Goal: Task Accomplishment & Management: Manage account settings

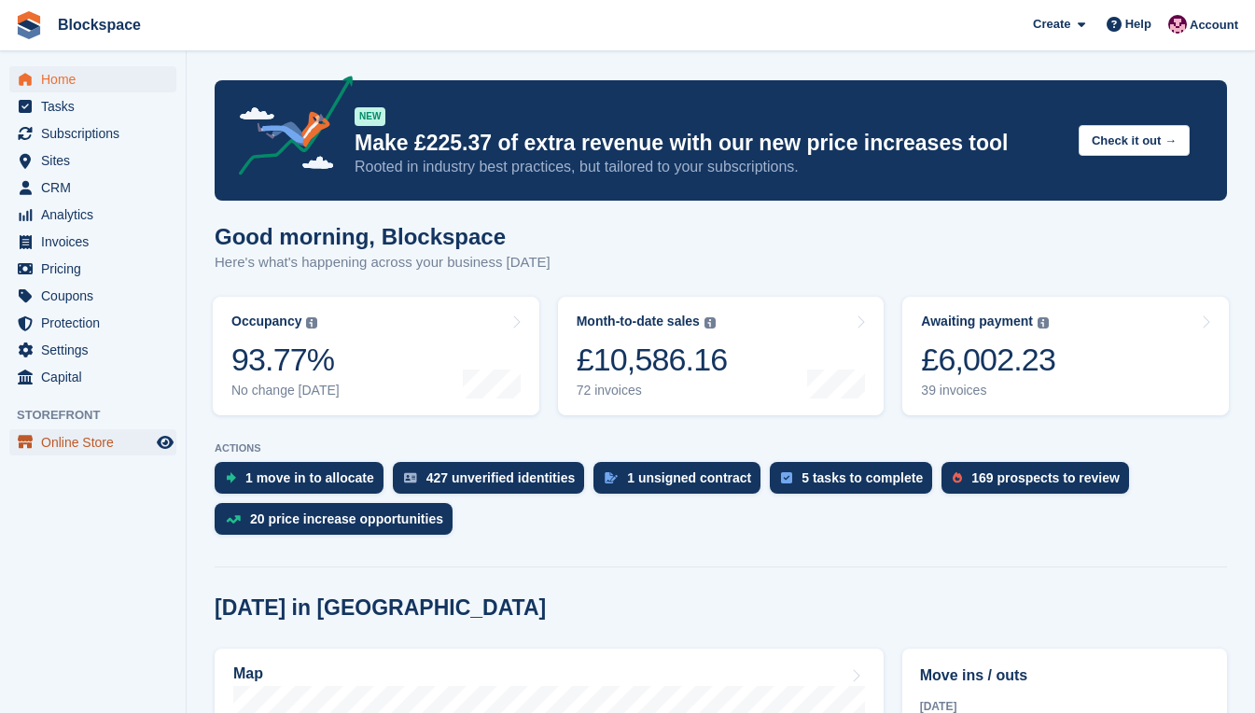
click at [104, 437] on span "Online Store" at bounding box center [97, 442] width 112 height 26
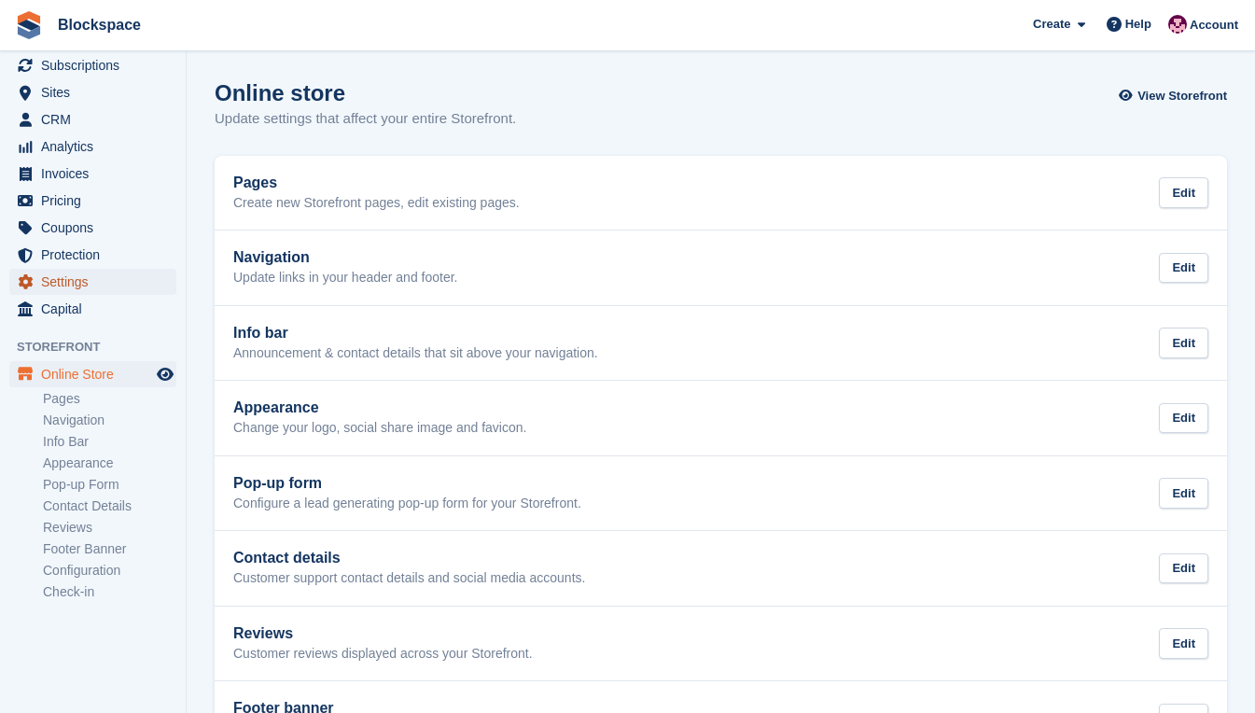
click at [87, 287] on span "Settings" at bounding box center [97, 282] width 112 height 26
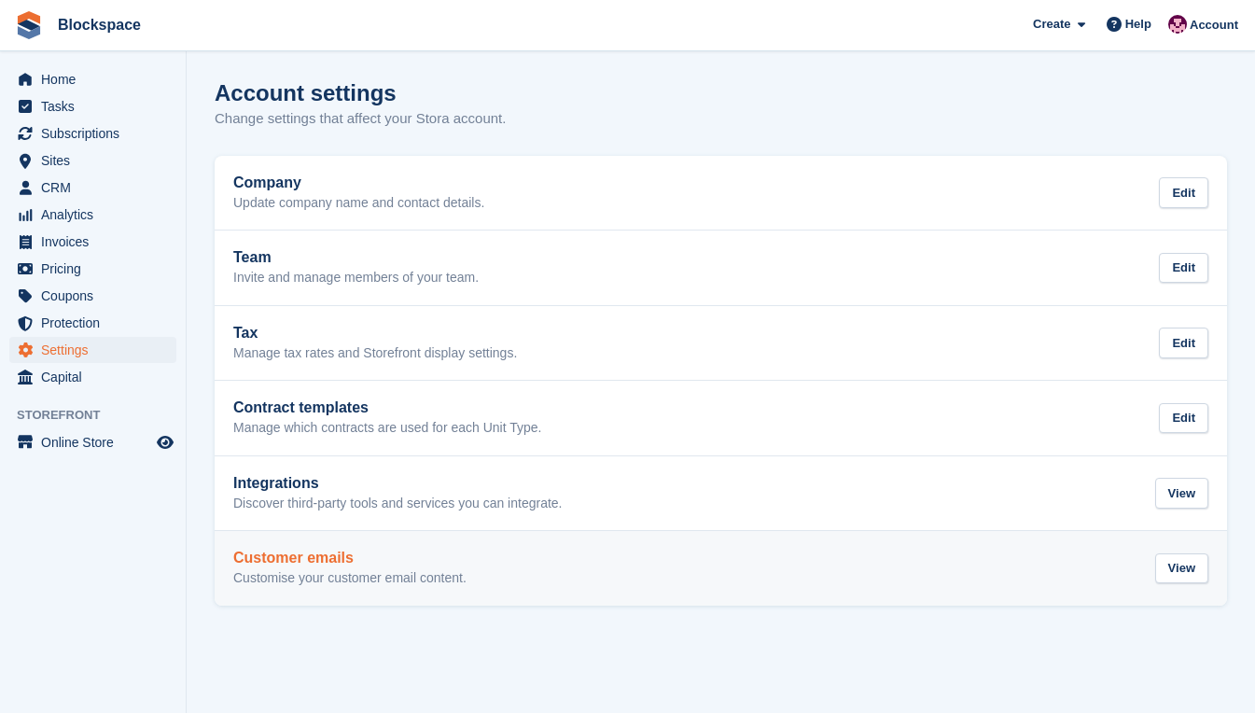
click at [335, 564] on h2 "Customer emails" at bounding box center [349, 557] width 233 height 17
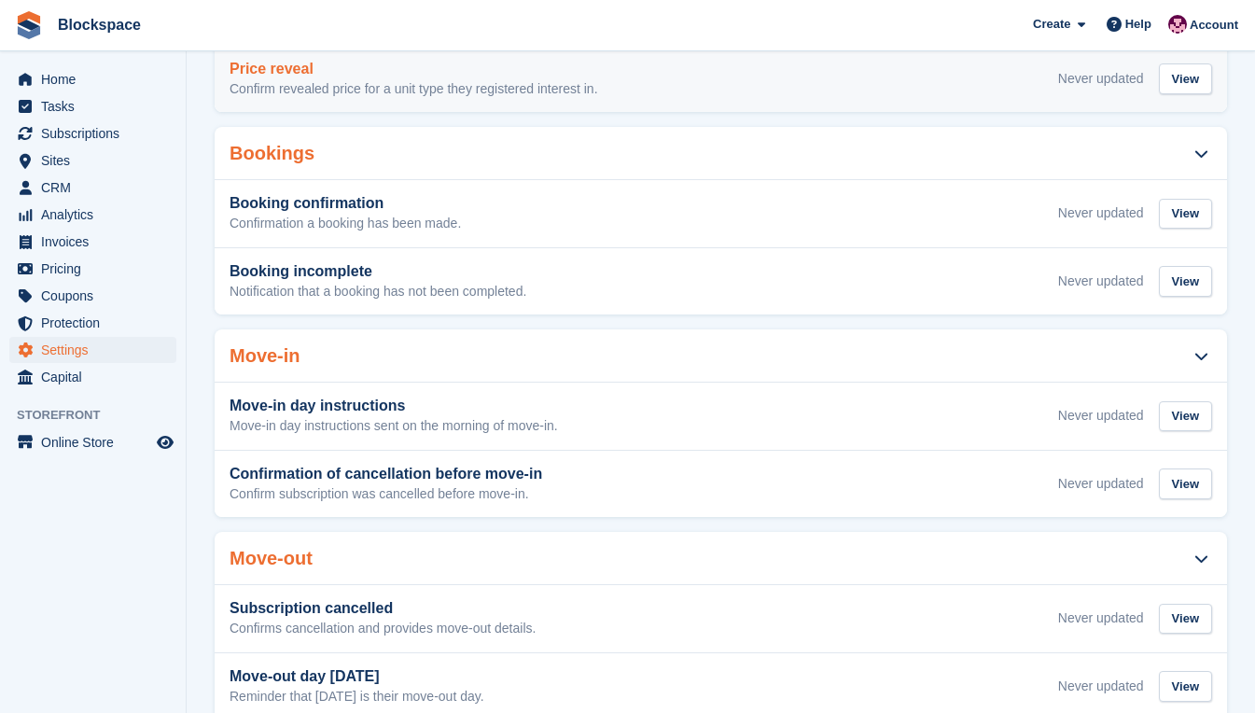
scroll to position [373, 0]
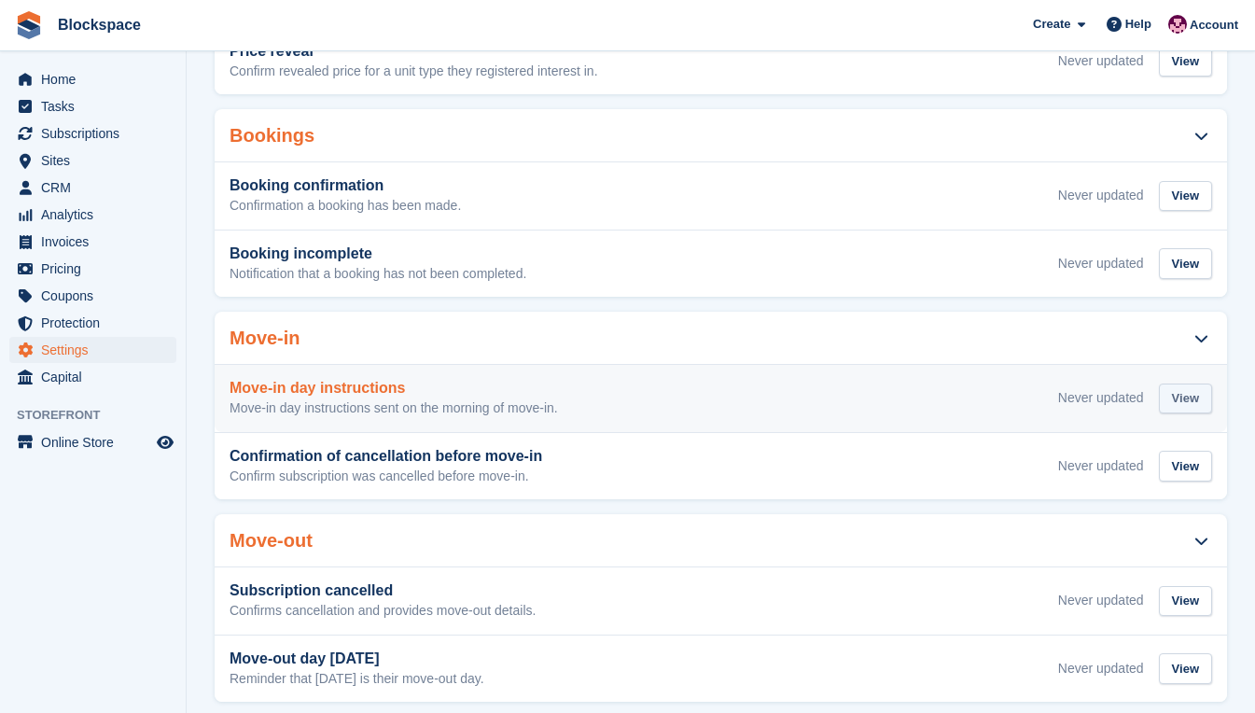
click at [1177, 399] on div "View" at bounding box center [1184, 398] width 53 height 31
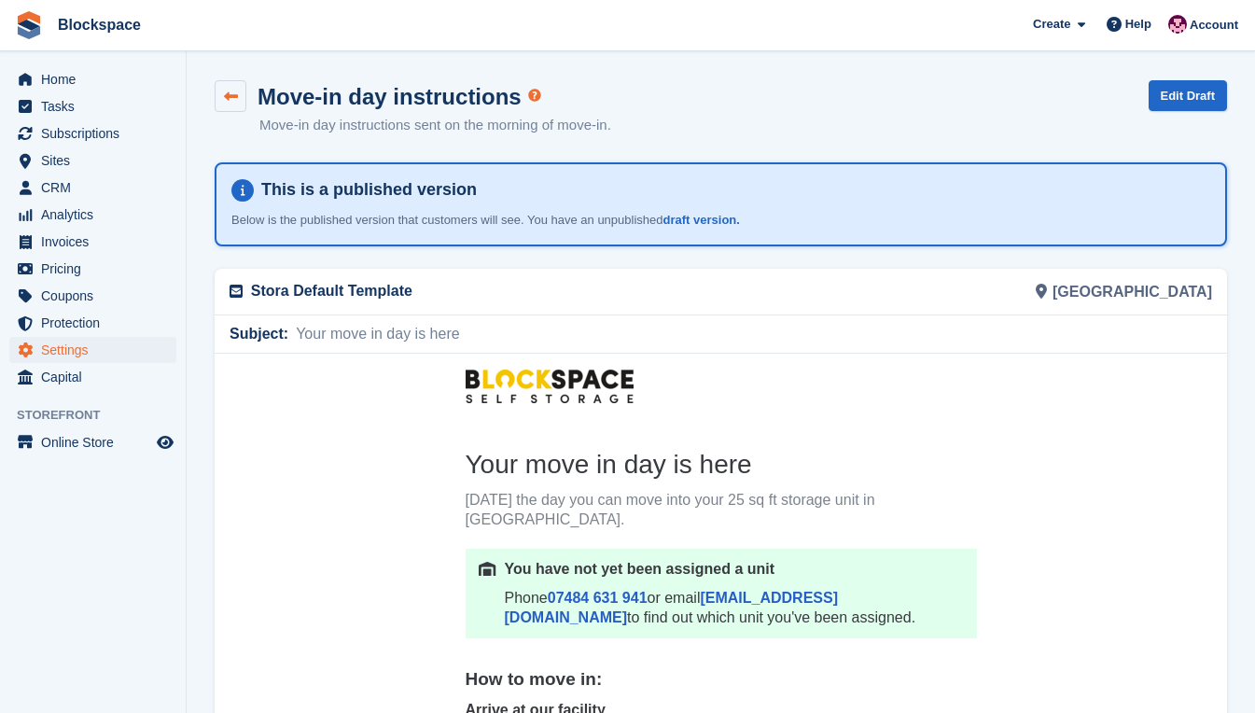
click at [238, 97] on link at bounding box center [231, 96] width 32 height 32
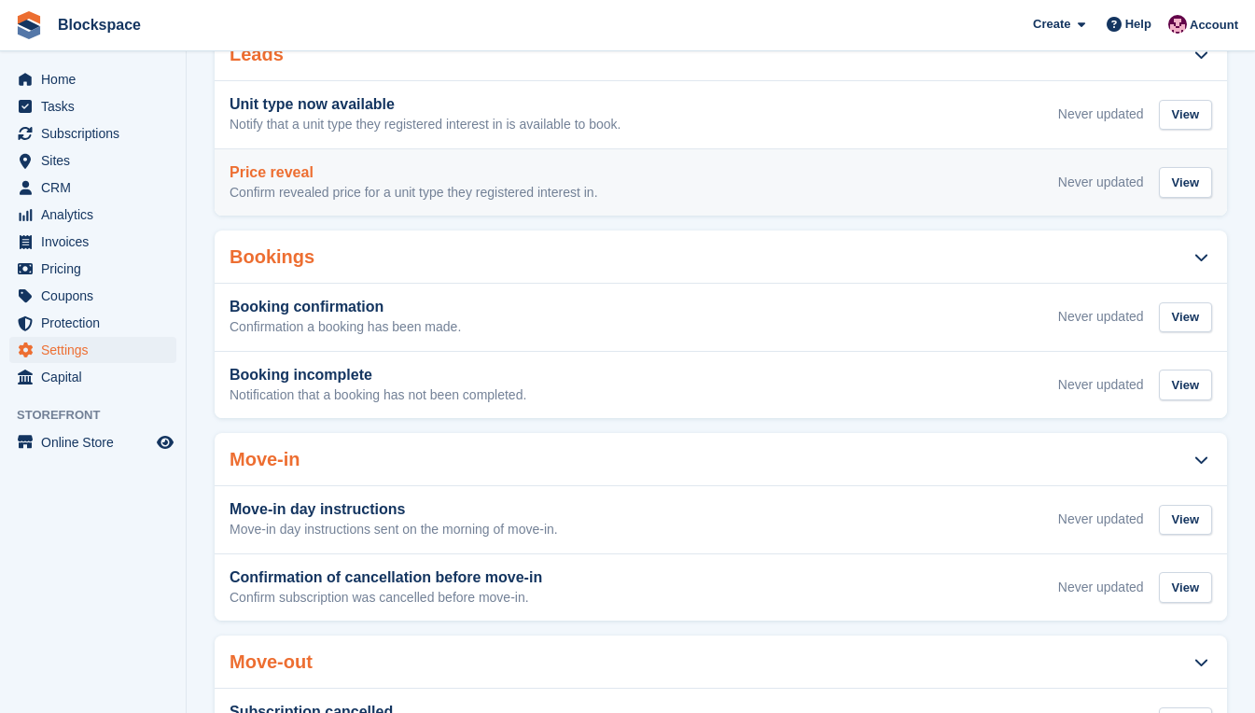
scroll to position [280, 0]
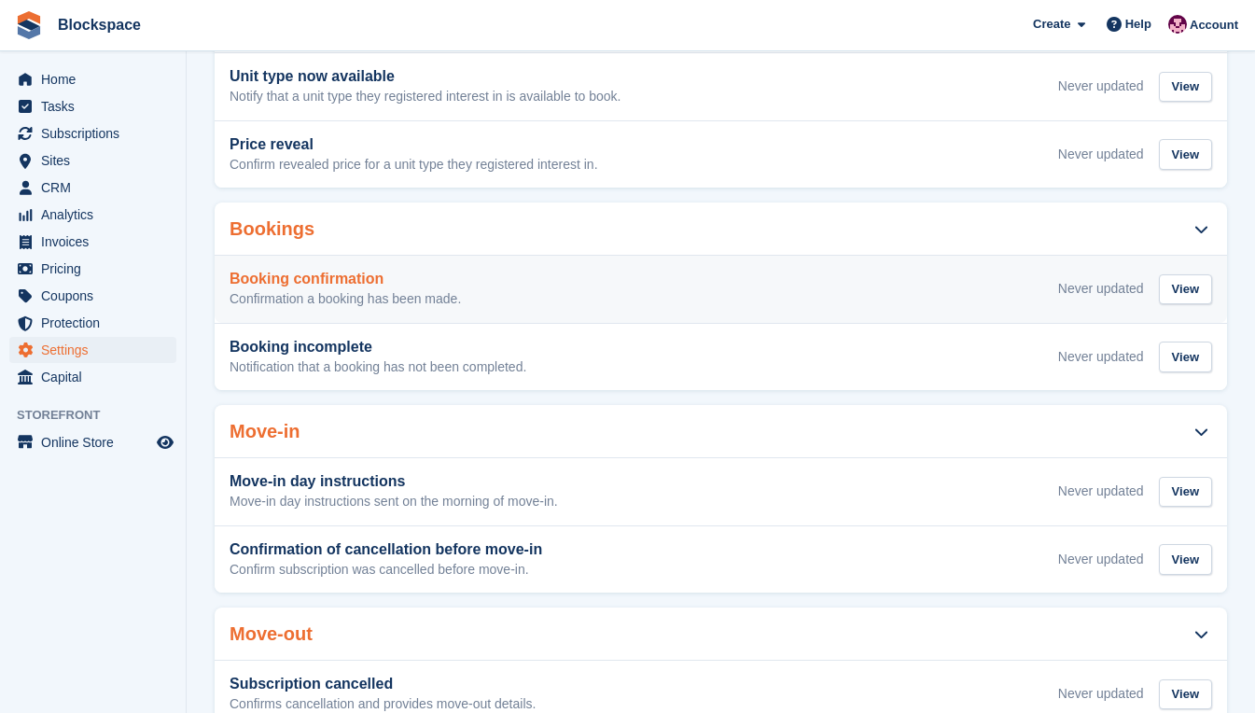
click at [444, 304] on p "Confirmation a booking has been made." at bounding box center [344, 299] width 231 height 17
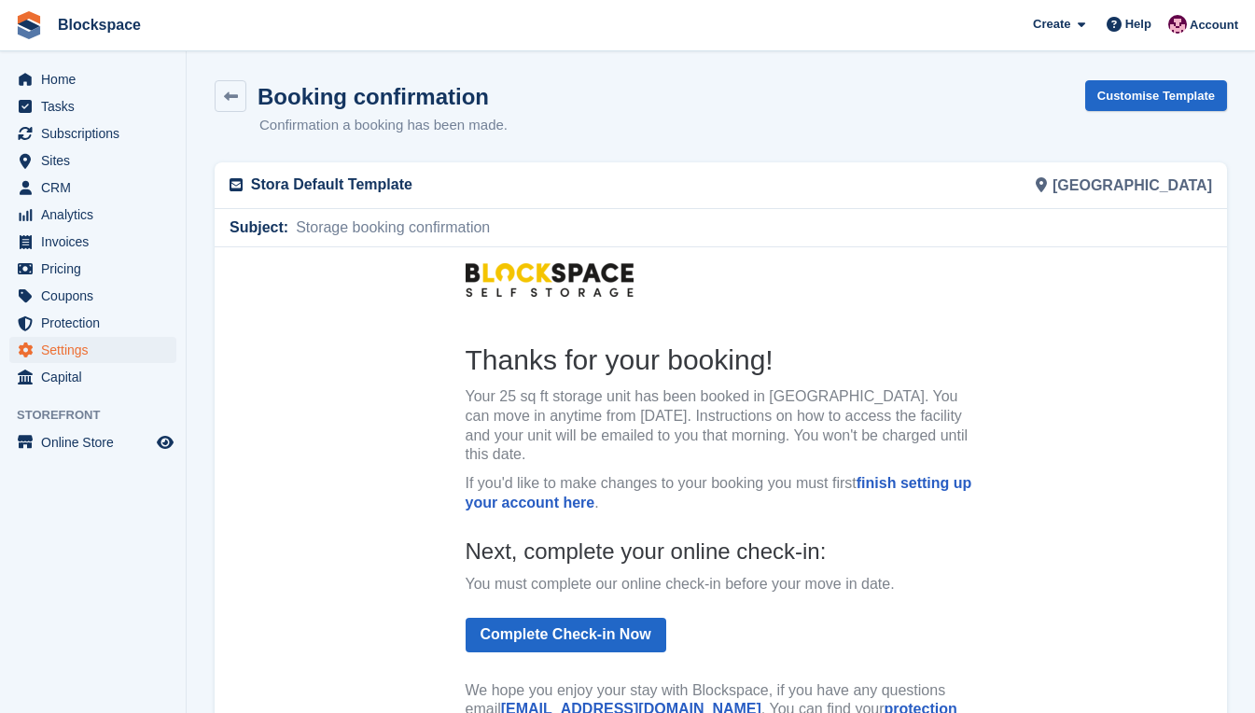
click at [556, 293] on img at bounding box center [549, 279] width 168 height 34
click at [637, 187] on p "Stora Default Template" at bounding box center [480, 184] width 459 height 22
click at [632, 212] on div "Subject: Storage booking confirmation" at bounding box center [720, 227] width 1005 height 37
click at [226, 103] on link at bounding box center [231, 96] width 32 height 32
